Goal: Task Accomplishment & Management: Manage account settings

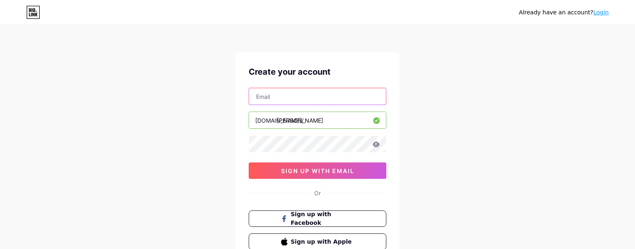
click at [292, 98] on input "text" at bounding box center [317, 96] width 137 height 16
type input "[EMAIL_ADDRESS][DOMAIN_NAME]"
click at [211, 155] on div "Already have an account? Login Create your account [EMAIL_ADDRESS][DOMAIN_NAME]…" at bounding box center [317, 157] width 635 height 314
click at [377, 143] on icon at bounding box center [376, 143] width 7 height 5
click at [317, 123] on input "[PERSON_NAME]" at bounding box center [317, 120] width 137 height 16
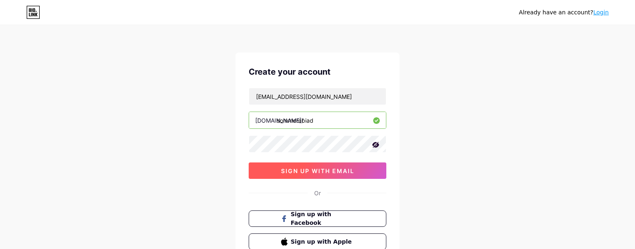
type input "sommerabiad"
click at [313, 171] on span "sign up with email" at bounding box center [317, 170] width 73 height 7
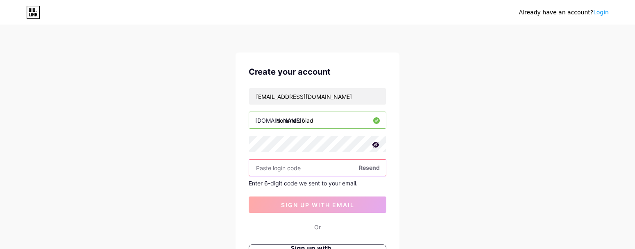
click at [277, 171] on input "text" at bounding box center [317, 167] width 137 height 16
paste input "995751"
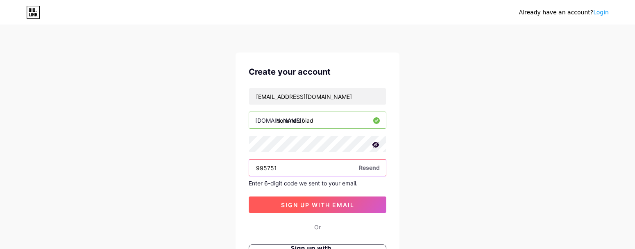
type input "995751"
click at [285, 205] on span "sign up with email" at bounding box center [317, 204] width 73 height 7
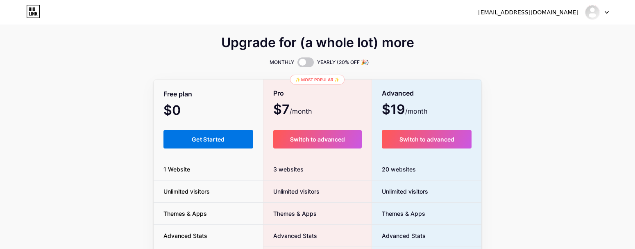
click at [193, 140] on span "Get Started" at bounding box center [208, 139] width 33 height 7
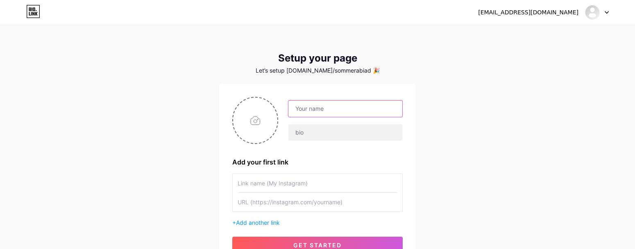
click at [311, 108] on input "text" at bounding box center [346, 108] width 114 height 16
type input "[PERSON_NAME]"
click at [196, 159] on div "[EMAIL_ADDRESS][DOMAIN_NAME] Dashboard Logout Setup your page Let’s setup [DOMA…" at bounding box center [317, 146] width 635 height 292
click at [241, 184] on input "text" at bounding box center [318, 183] width 160 height 18
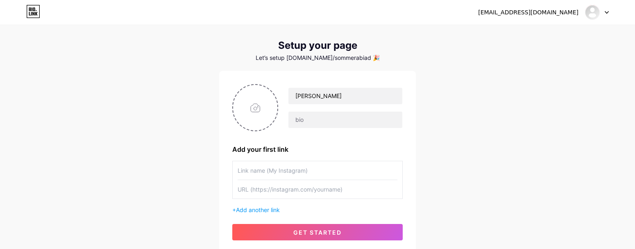
scroll to position [16, 0]
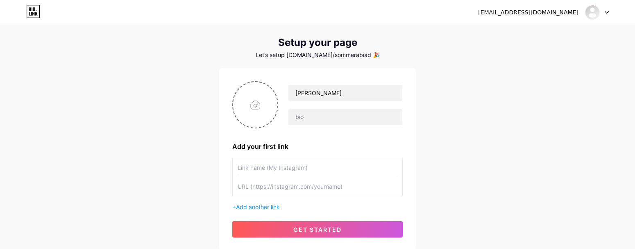
click at [243, 166] on input "text" at bounding box center [318, 167] width 160 height 18
type input "Instagram"
click at [268, 189] on input "text" at bounding box center [318, 186] width 160 height 18
paste input "[URL][DOMAIN_NAME]"
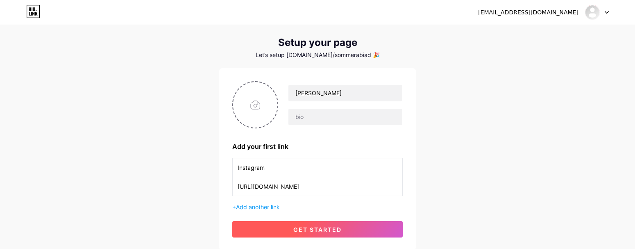
type input "[URL][DOMAIN_NAME]"
click at [304, 230] on span "get started" at bounding box center [317, 229] width 48 height 7
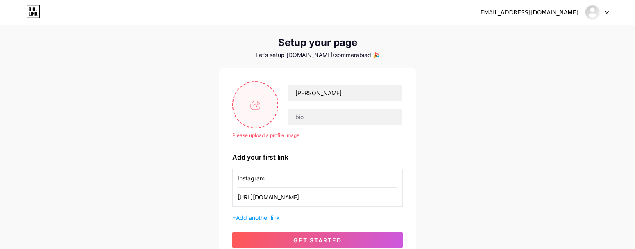
click at [254, 102] on input "file" at bounding box center [255, 104] width 44 height 45
type input "C:\fakepath\IMG_0337.jpg"
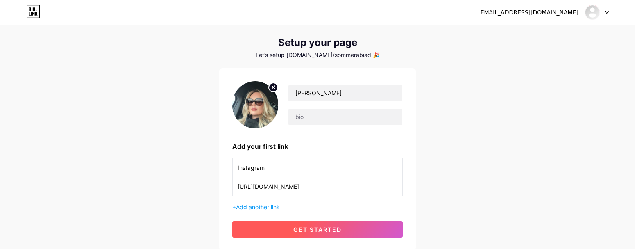
click at [318, 232] on span "get started" at bounding box center [317, 229] width 48 height 7
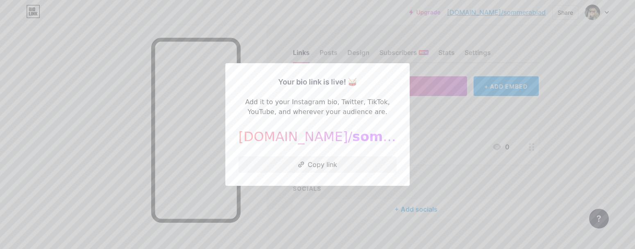
click at [455, 186] on div at bounding box center [317, 124] width 635 height 249
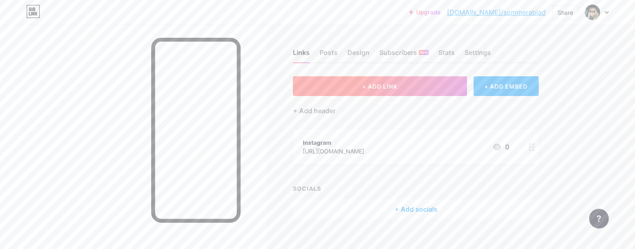
click at [373, 90] on button "+ ADD LINK" at bounding box center [380, 86] width 174 height 20
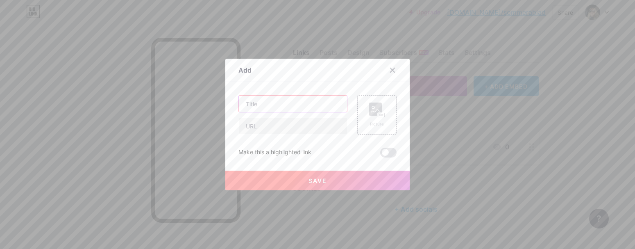
click at [266, 102] on input "text" at bounding box center [293, 103] width 108 height 16
click at [263, 129] on input "text" at bounding box center [293, 126] width 108 height 16
paste input "[URL][DOMAIN_NAME]"
type input "[URL][DOMAIN_NAME]"
click at [332, 150] on div "Make this a highlighted link" at bounding box center [318, 153] width 158 height 10
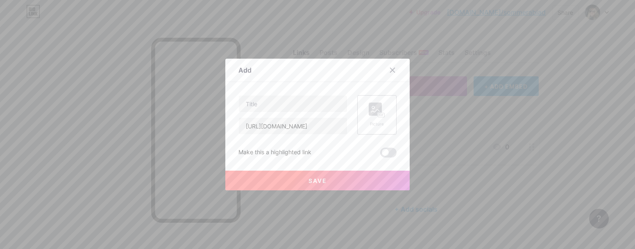
click at [378, 114] on rect at bounding box center [381, 115] width 7 height 4
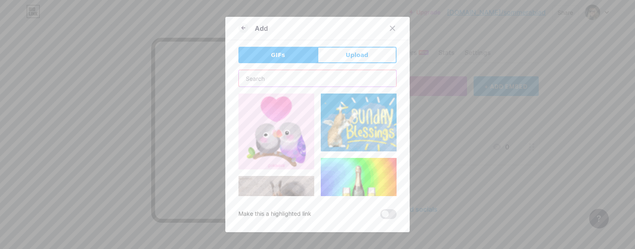
click at [308, 81] on input "text" at bounding box center [317, 78] width 157 height 16
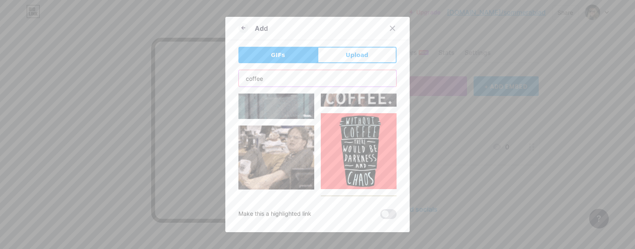
scroll to position [2405, 0]
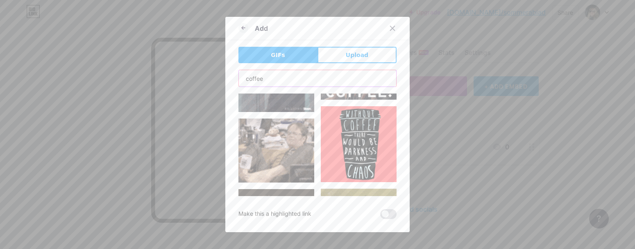
click at [311, 78] on input "coffee" at bounding box center [317, 78] width 157 height 16
type input "coffee mug"
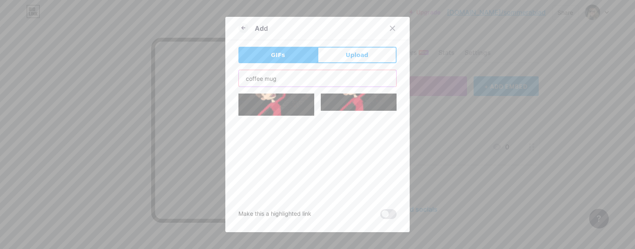
scroll to position [1793, 0]
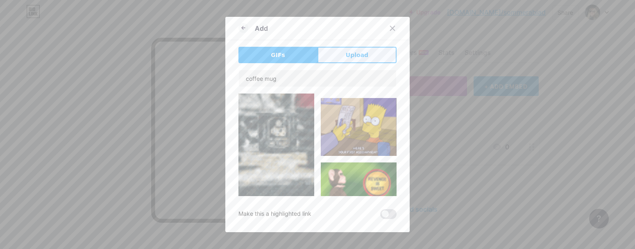
click at [348, 55] on span "Upload" at bounding box center [357, 55] width 23 height 9
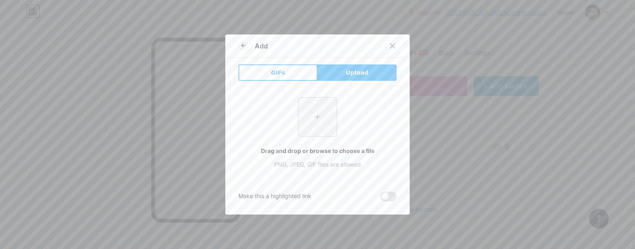
click at [320, 126] on input "file" at bounding box center [317, 117] width 39 height 39
type input "C:\fakepath\stock-of-mix-a-cup-coffee-latte-more-motive-top-view-foodgraphy-gen…"
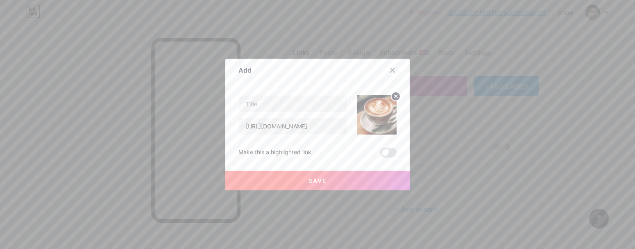
click at [371, 116] on img at bounding box center [376, 114] width 39 height 39
click at [250, 104] on input "text" at bounding box center [293, 103] width 108 height 16
click at [246, 105] on input "Coffee" at bounding box center [293, 103] width 108 height 16
click at [300, 104] on input "Fave Coffee" at bounding box center [293, 103] width 108 height 16
type input "Fave Coffee Machine"
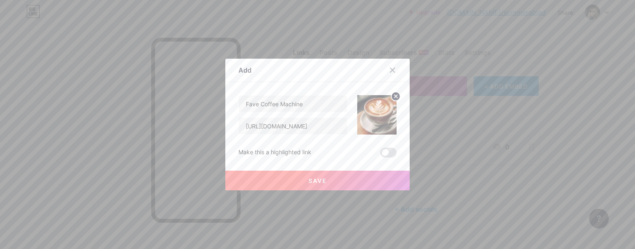
click at [336, 183] on button "Save" at bounding box center [317, 180] width 184 height 20
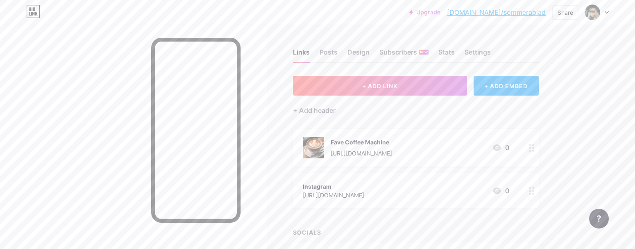
scroll to position [0, 0]
drag, startPoint x: 477, startPoint y: 13, endPoint x: 545, endPoint y: 16, distance: 67.7
click at [545, 16] on div "Upgrade [DOMAIN_NAME]/[PERSON_NAME]... [DOMAIN_NAME]/sommerabiad" at bounding box center [477, 12] width 136 height 15
copy link "[DOMAIN_NAME]/sommerabiad"
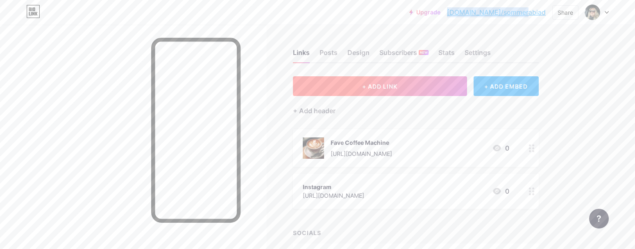
click at [371, 90] on button "+ ADD LINK" at bounding box center [380, 86] width 174 height 20
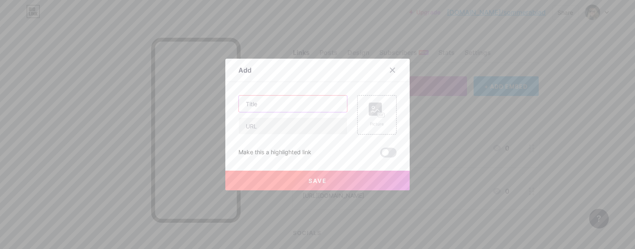
click at [262, 105] on input "text" at bounding box center [293, 103] width 108 height 16
type input "HOSSTILE"
click at [249, 127] on input "text" at bounding box center [293, 126] width 108 height 16
paste input "[URL][DOMAIN_NAME]"
type input "[URL][DOMAIN_NAME]"
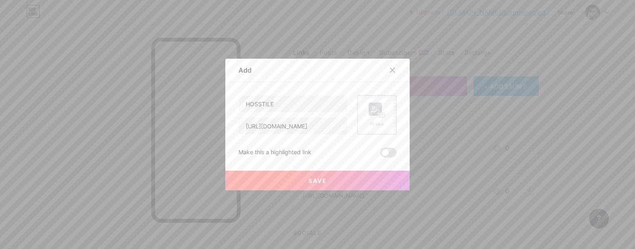
click at [380, 114] on icon at bounding box center [380, 115] width 2 height 2
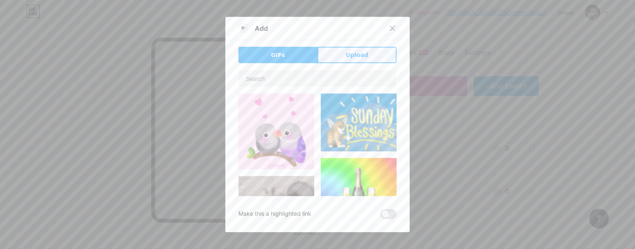
click at [364, 54] on span "Upload" at bounding box center [357, 55] width 23 height 9
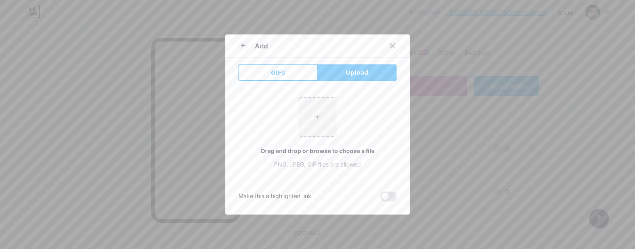
click at [321, 118] on input "file" at bounding box center [317, 117] width 39 height 39
type input "C:\fakepath\Hosstile_shield_gold_white-or-black-background.png"
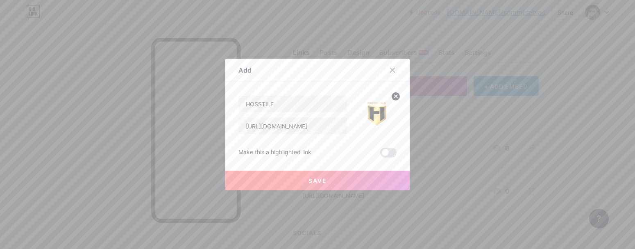
click at [322, 178] on span "Save" at bounding box center [318, 180] width 18 height 7
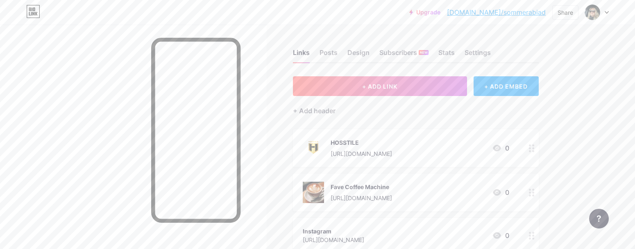
drag, startPoint x: 533, startPoint y: 192, endPoint x: 580, endPoint y: 2, distance: 195.3
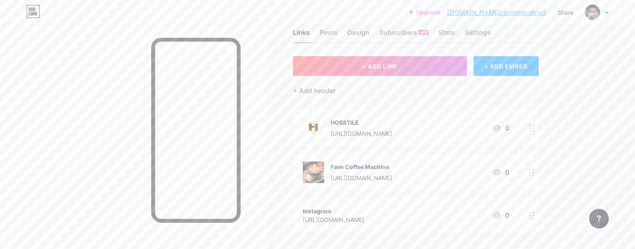
scroll to position [24, 0]
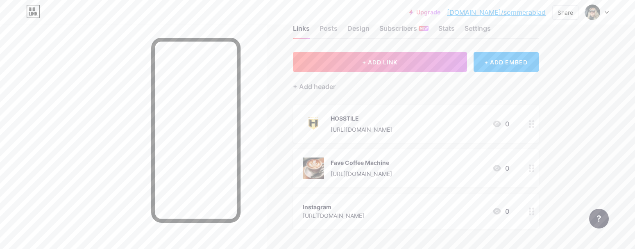
click at [375, 164] on div "Fave Coffee Machine" at bounding box center [361, 162] width 61 height 9
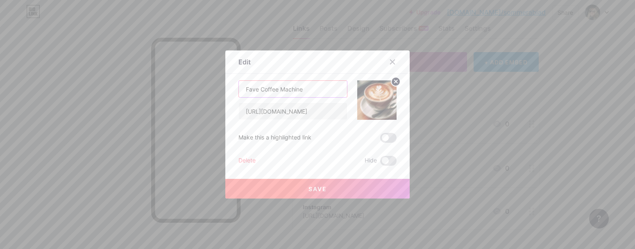
click at [260, 90] on input "Fave Coffee Machine" at bounding box center [293, 89] width 108 height 16
drag, startPoint x: 247, startPoint y: 89, endPoint x: 336, endPoint y: 89, distance: 89.8
click at [336, 89] on input "Fave Daily Coffee Machine" at bounding box center [293, 89] width 108 height 16
type input "Who Doesn't Love Coffee"
click at [340, 186] on button "Save" at bounding box center [317, 189] width 184 height 20
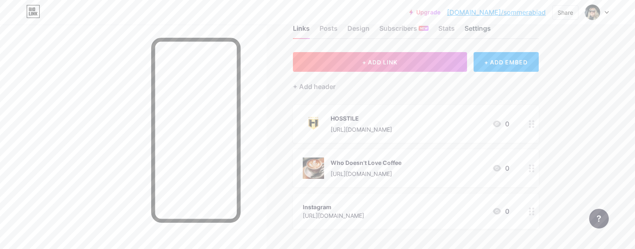
click at [475, 28] on div "Settings" at bounding box center [478, 30] width 26 height 15
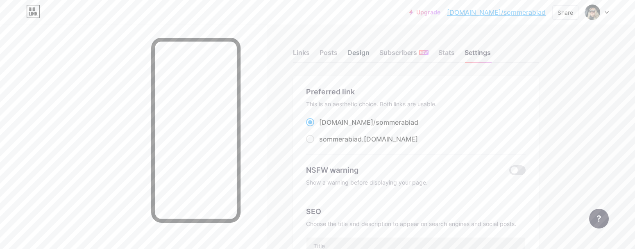
click at [355, 55] on div "Design" at bounding box center [359, 55] width 22 height 15
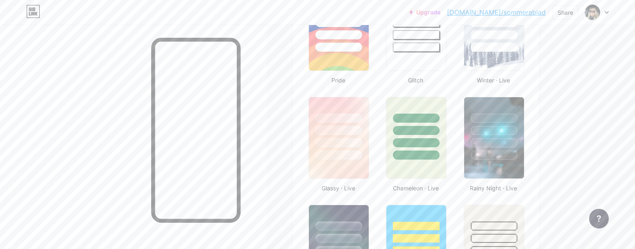
scroll to position [368, 0]
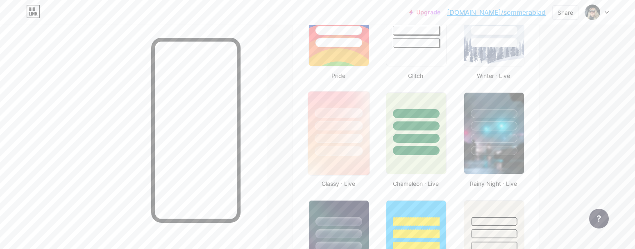
click at [349, 164] on img at bounding box center [338, 133] width 61 height 84
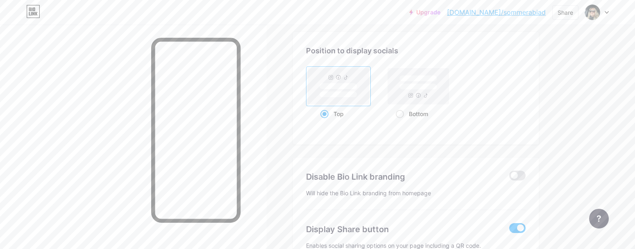
scroll to position [1114, 0]
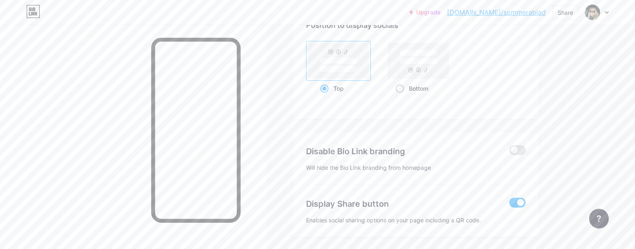
click at [421, 89] on div "Bottom" at bounding box center [418, 88] width 45 height 15
click at [401, 96] on input "Bottom" at bounding box center [398, 98] width 5 height 5
radio input "true"
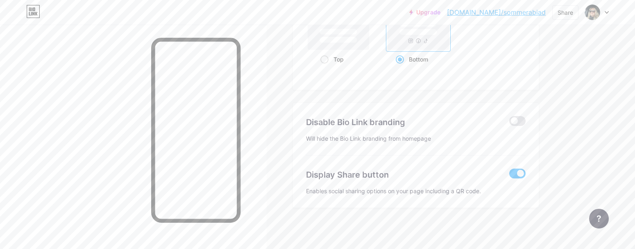
click at [512, 173] on span at bounding box center [517, 173] width 16 height 10
click at [509, 175] on input "checkbox" at bounding box center [509, 175] width 0 height 0
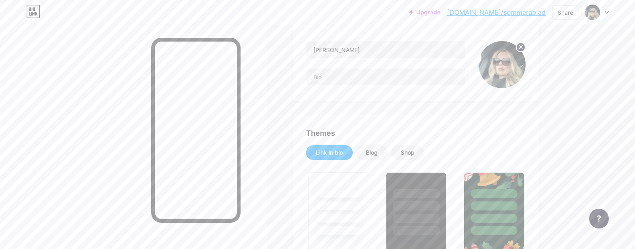
scroll to position [0, 0]
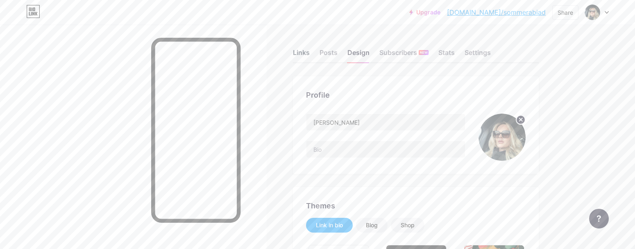
click at [304, 54] on div "Links" at bounding box center [301, 55] width 17 height 15
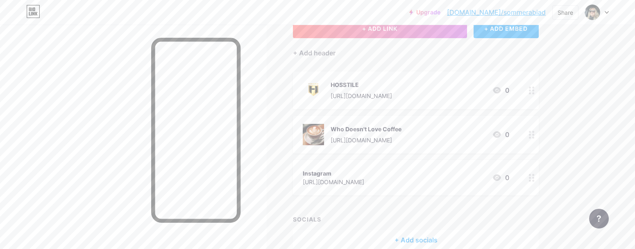
scroll to position [99, 0]
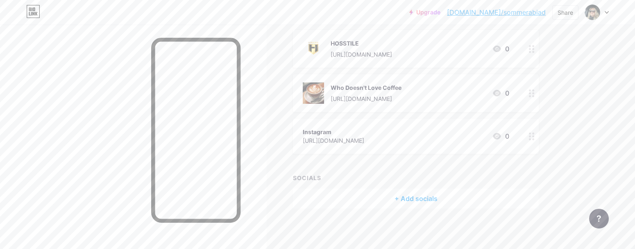
click at [408, 199] on div "+ Add socials" at bounding box center [416, 199] width 246 height 20
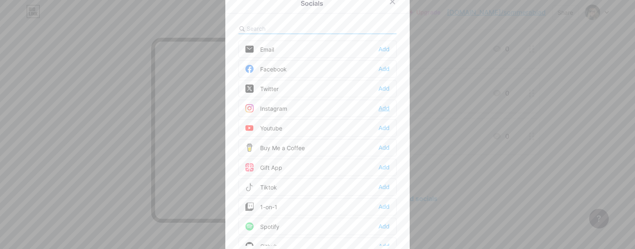
click at [384, 109] on div "Add" at bounding box center [384, 108] width 11 height 8
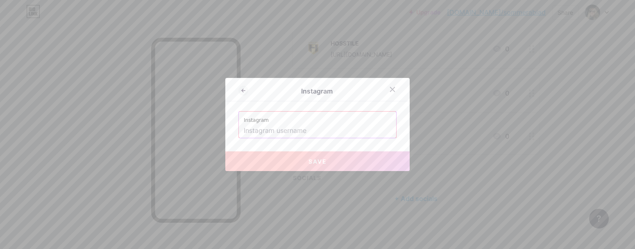
click at [285, 132] on input "text" at bounding box center [318, 131] width 148 height 14
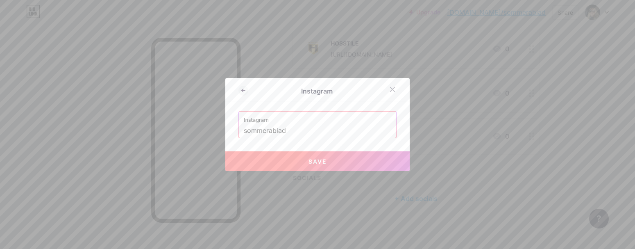
click at [307, 165] on button "Save" at bounding box center [317, 161] width 184 height 20
type input "[URL][DOMAIN_NAME]"
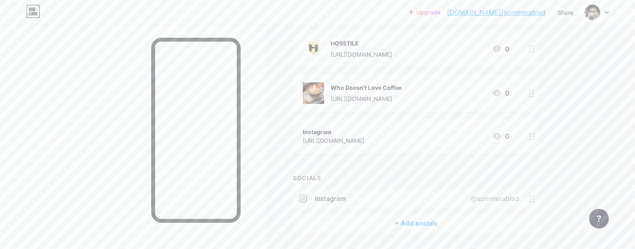
click at [419, 224] on div "+ Add socials" at bounding box center [416, 223] width 246 height 20
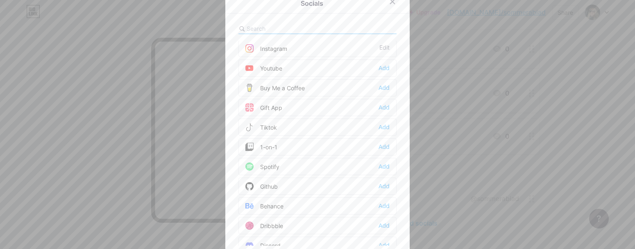
scroll to position [61, 0]
click at [324, 125] on div "Tiktok Add" at bounding box center [318, 125] width 158 height 17
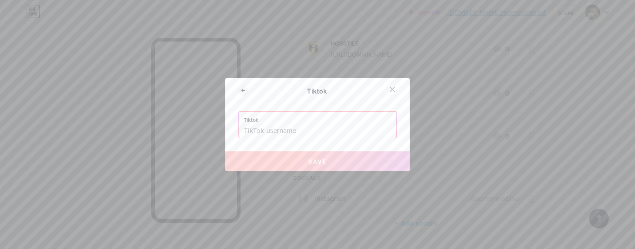
click at [319, 130] on input "text" at bounding box center [318, 131] width 148 height 14
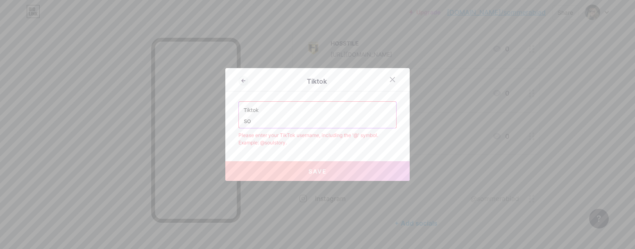
type input "s"
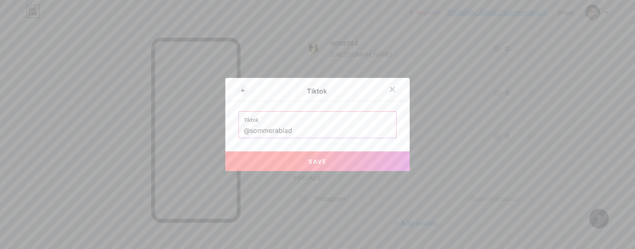
click at [326, 160] on span "Save" at bounding box center [318, 161] width 18 height 7
type input "[URL][DOMAIN_NAME]"
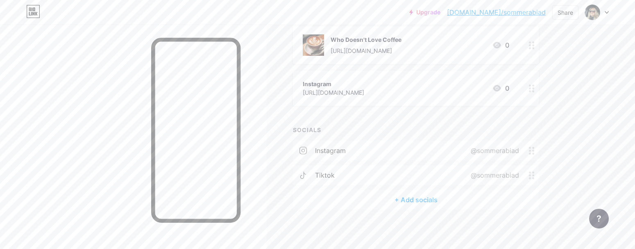
scroll to position [148, 0]
click at [530, 91] on div at bounding box center [532, 86] width 14 height 35
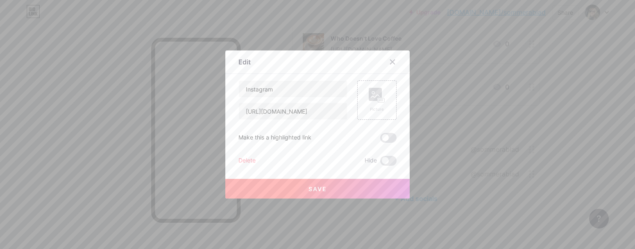
click at [246, 161] on div "Delete" at bounding box center [247, 161] width 17 height 10
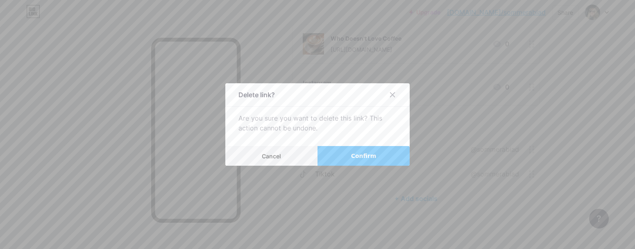
click at [361, 159] on span "Confirm" at bounding box center [363, 156] width 25 height 9
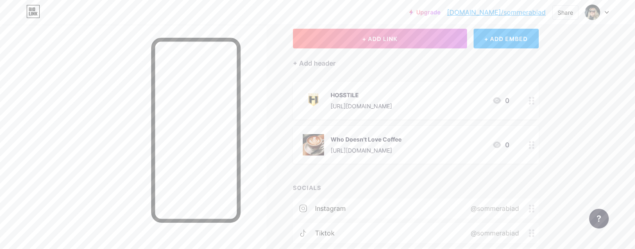
scroll to position [107, 0]
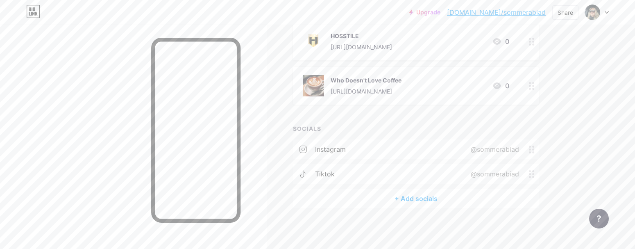
click at [423, 197] on div "+ Add socials" at bounding box center [416, 199] width 246 height 20
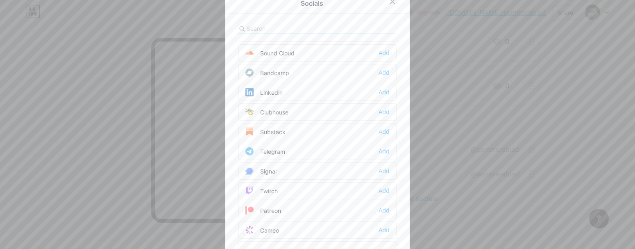
scroll to position [311, 0]
click at [385, 93] on div "Add" at bounding box center [384, 93] width 11 height 8
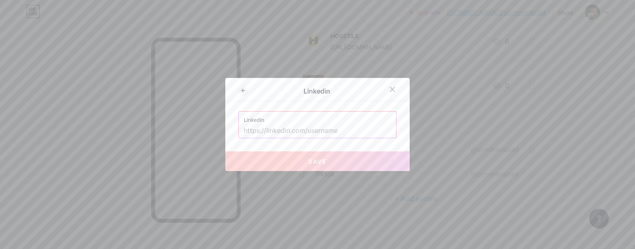
click at [321, 132] on input "text" at bounding box center [318, 131] width 148 height 14
click at [276, 131] on input "text" at bounding box center [318, 131] width 148 height 14
paste input "[URL][DOMAIN_NAME]"
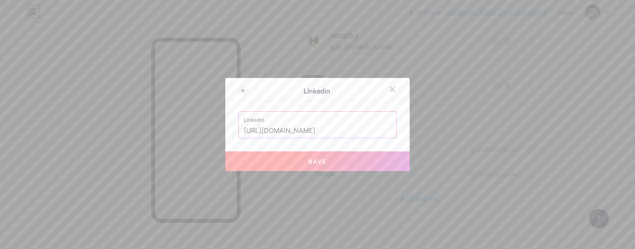
type input "[URL][DOMAIN_NAME]"
click at [302, 163] on button "Save" at bounding box center [317, 161] width 184 height 20
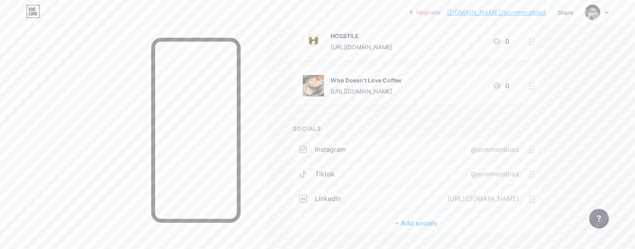
click at [568, 139] on div "Links Posts Design Subscribers NEW Stats Settings + ADD LINK + ADD EMBED + Add …" at bounding box center [286, 96] width 573 height 356
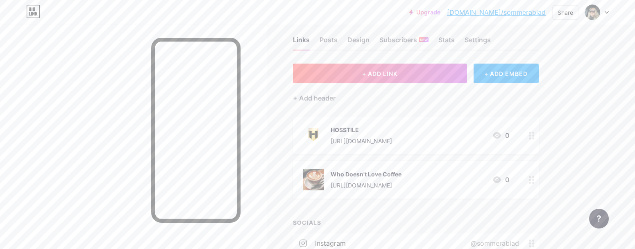
scroll to position [0, 0]
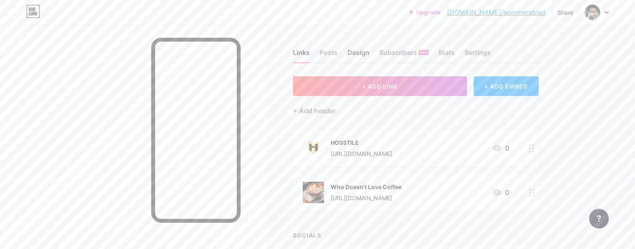
click at [350, 50] on div "Design" at bounding box center [359, 55] width 22 height 15
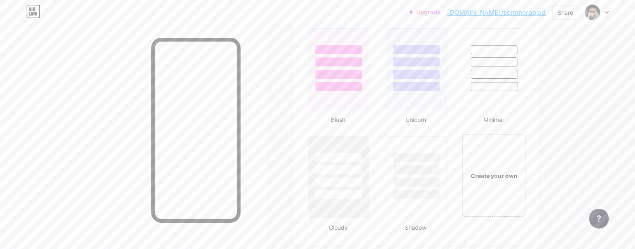
scroll to position [749, 0]
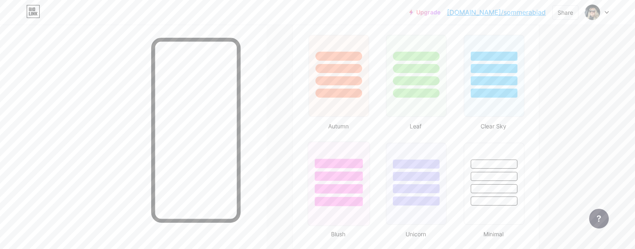
click at [355, 207] on div at bounding box center [339, 183] width 62 height 84
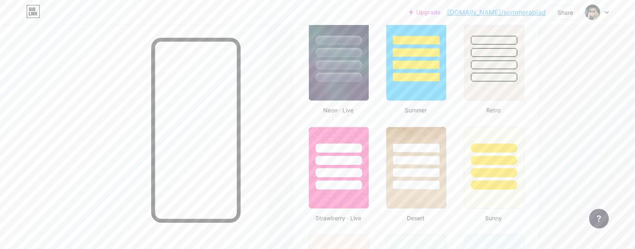
scroll to position [545, 0]
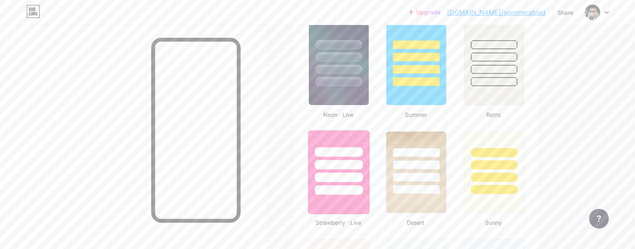
click at [355, 207] on img at bounding box center [338, 172] width 61 height 84
click at [557, 132] on div "Links Posts Design Subscribers NEW Stats Settings Profile [PERSON_NAME] Themes …" at bounding box center [286, 164] width 573 height 1368
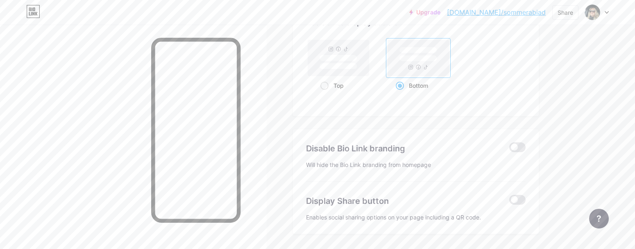
scroll to position [1143, 0]
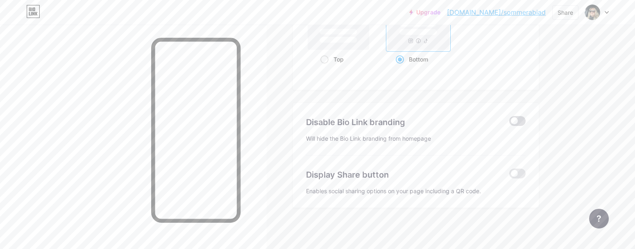
click at [521, 123] on span at bounding box center [517, 121] width 16 height 10
click at [509, 123] on input "checkbox" at bounding box center [509, 123] width 0 height 0
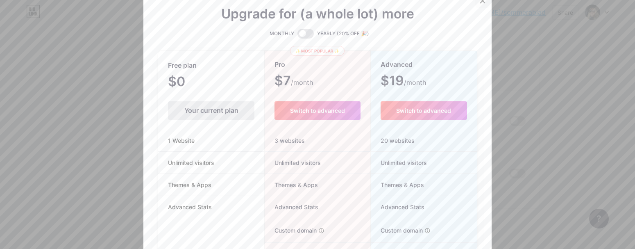
click at [482, 2] on icon at bounding box center [483, 1] width 7 height 7
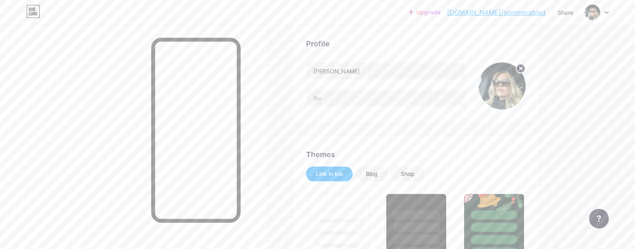
scroll to position [0, 0]
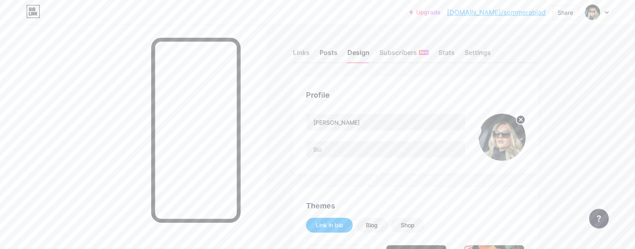
click at [331, 54] on div "Posts" at bounding box center [329, 55] width 18 height 15
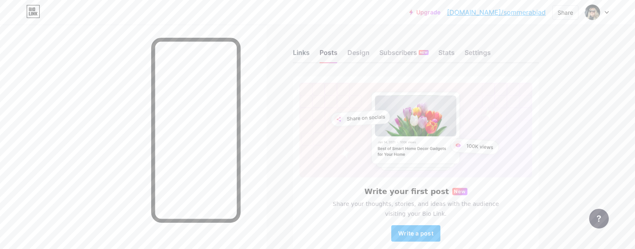
click at [300, 51] on div "Links" at bounding box center [301, 55] width 17 height 15
